Goal: Transaction & Acquisition: Purchase product/service

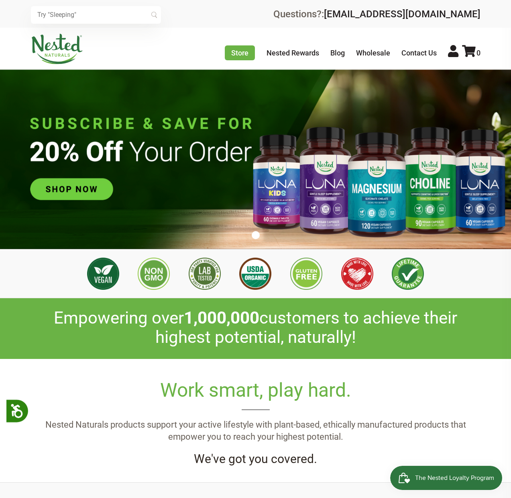
scroll to position [0, 141]
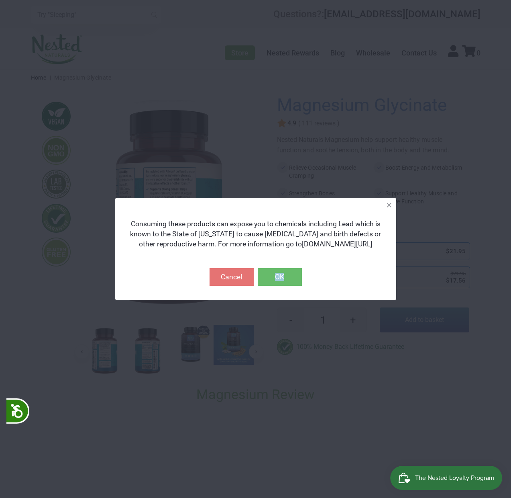
click at [279, 278] on button "OK" at bounding box center [280, 277] width 44 height 18
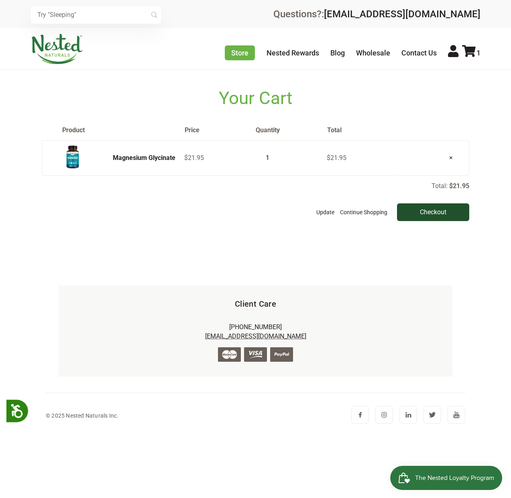
click at [431, 212] on input "Checkout" at bounding box center [433, 212] width 72 height 18
